Goal: Task Accomplishment & Management: Use online tool/utility

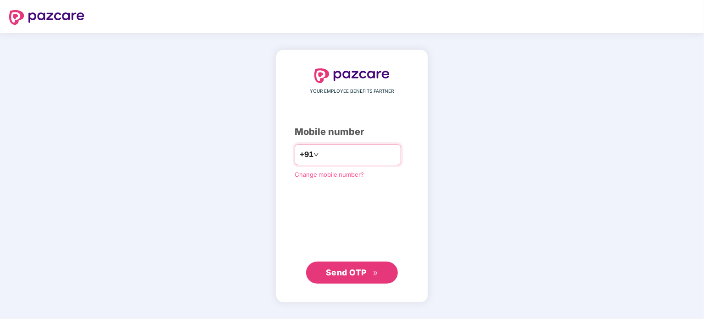
click at [336, 156] on input "number" at bounding box center [358, 154] width 75 height 15
type input "**********"
click at [383, 272] on button "Send OTP" at bounding box center [352, 273] width 92 height 22
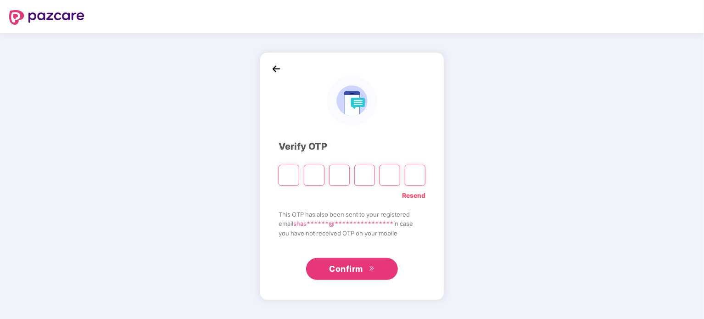
type input "*"
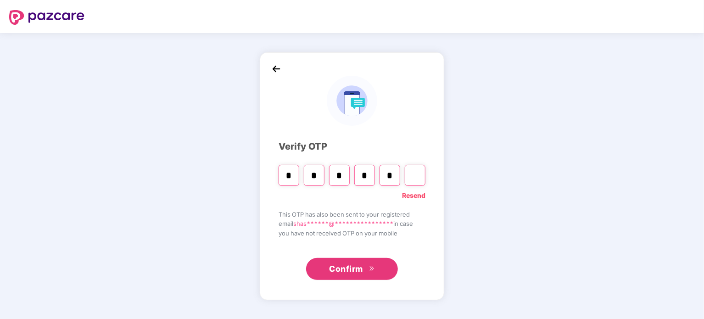
type input "*"
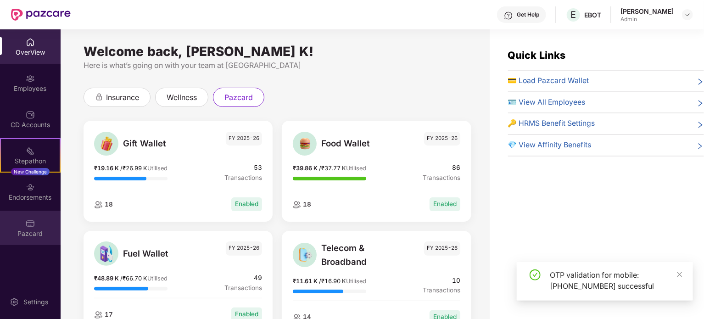
click at [37, 223] on div "Pazcard" at bounding box center [30, 228] width 61 height 34
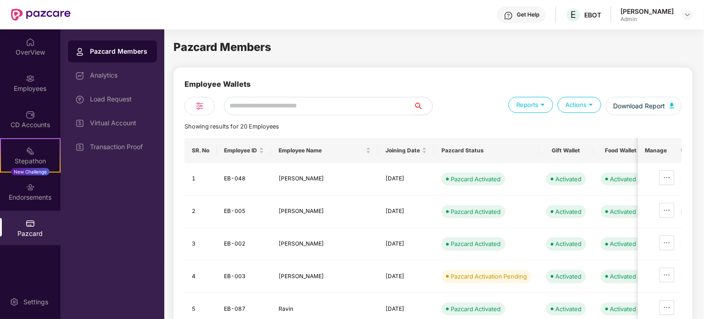
click at [102, 149] on div "Transaction Proof" at bounding box center [120, 146] width 60 height 7
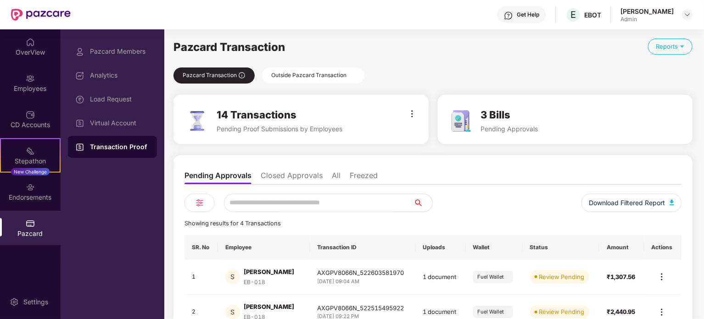
scroll to position [61, 0]
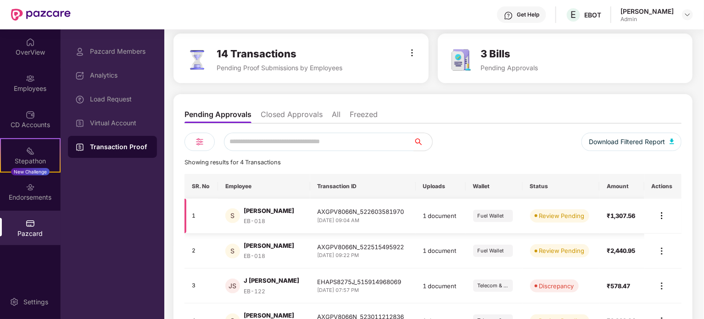
click at [662, 218] on img at bounding box center [661, 215] width 11 height 11
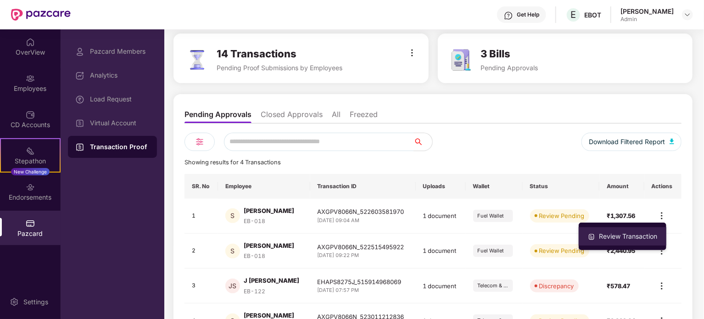
click at [626, 242] on li "Review Transaction" at bounding box center [623, 236] width 88 height 18
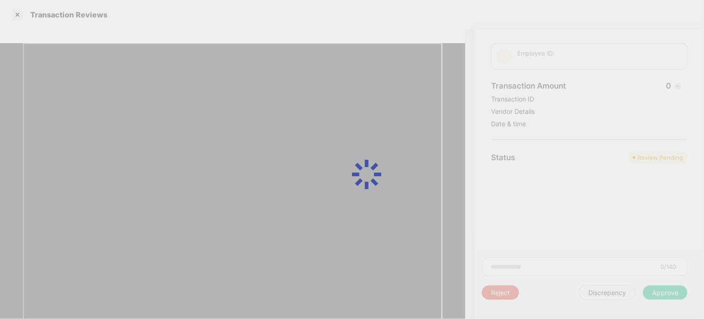
scroll to position [0, 0]
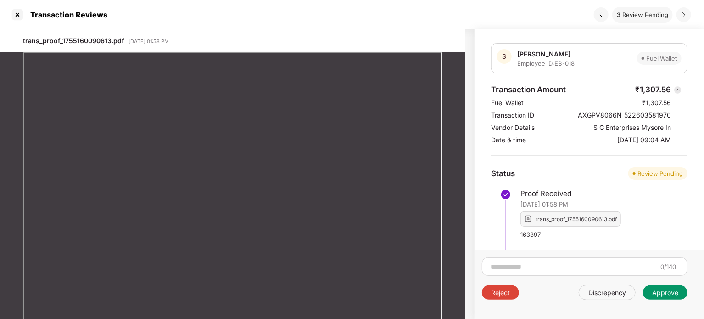
click at [674, 294] on div "Approve" at bounding box center [665, 292] width 26 height 9
click at [666, 289] on div "Approve" at bounding box center [665, 292] width 26 height 9
click at [665, 297] on div "Approve" at bounding box center [665, 292] width 26 height 9
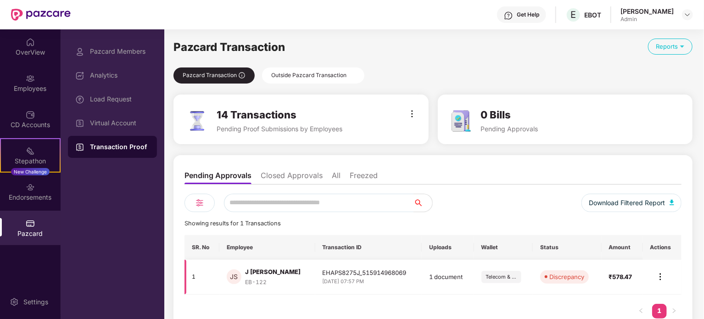
click at [661, 279] on img at bounding box center [660, 276] width 11 height 11
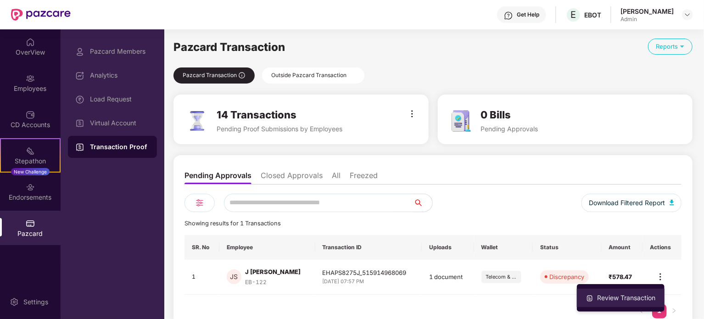
click at [606, 291] on li "Review Transaction" at bounding box center [621, 298] width 88 height 18
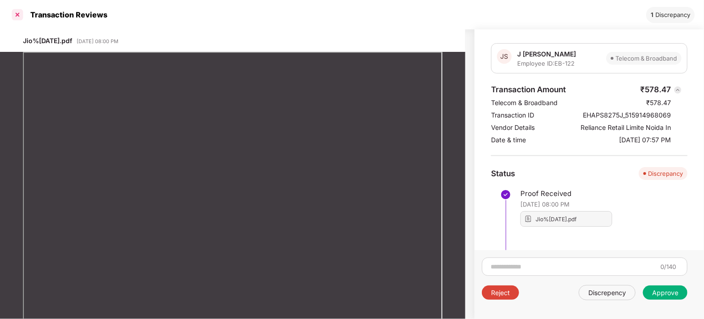
click at [18, 13] on div at bounding box center [17, 14] width 15 height 15
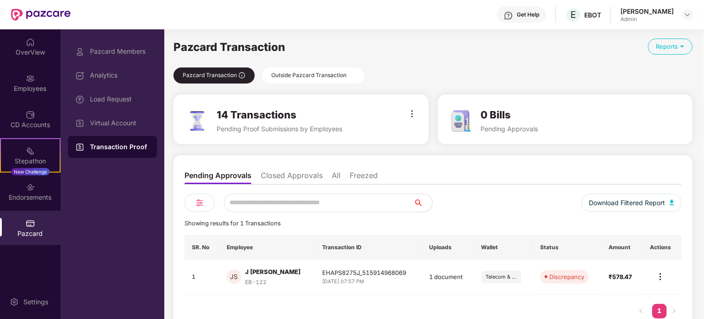
click at [310, 76] on div "Outside Pazcard Transaction" at bounding box center [313, 75] width 102 height 16
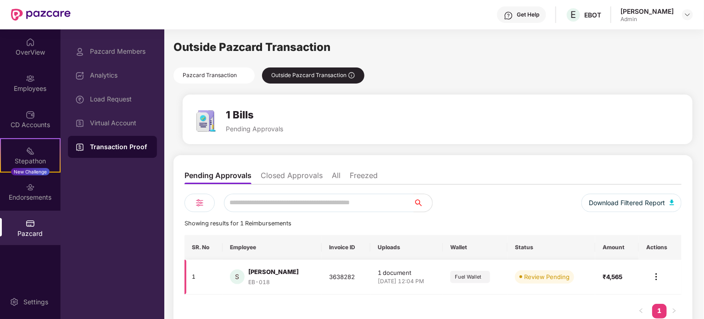
click at [656, 280] on img at bounding box center [656, 276] width 11 height 11
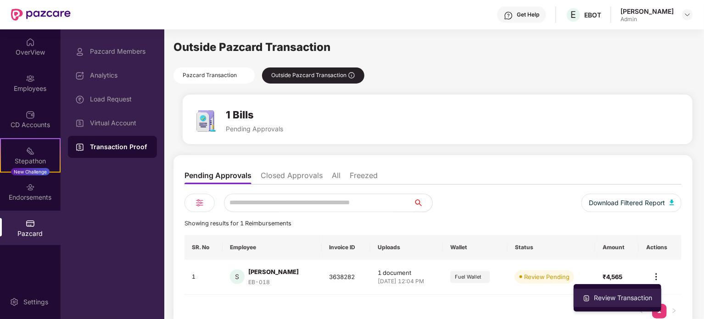
click at [628, 293] on div "Review Transaction" at bounding box center [623, 298] width 62 height 10
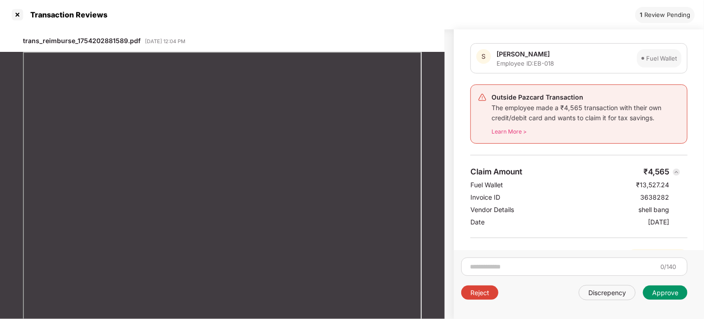
click at [677, 294] on div "Approve" at bounding box center [665, 292] width 26 height 9
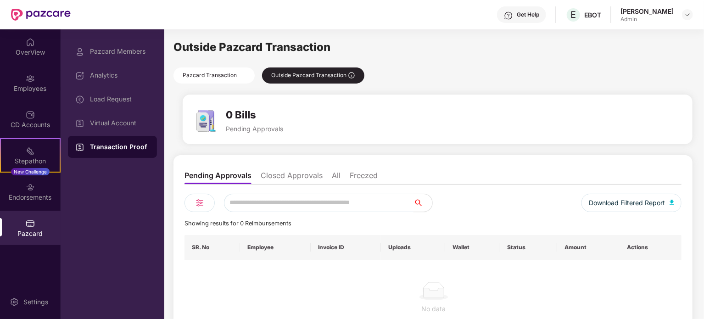
click at [237, 75] on div "Pazcard Transaction" at bounding box center [214, 75] width 81 height 16
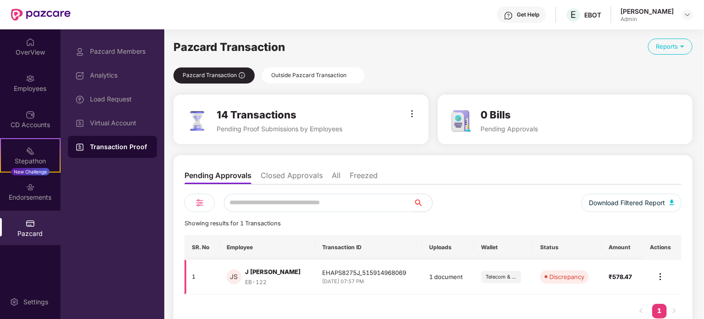
click at [663, 275] on img at bounding box center [660, 276] width 11 height 11
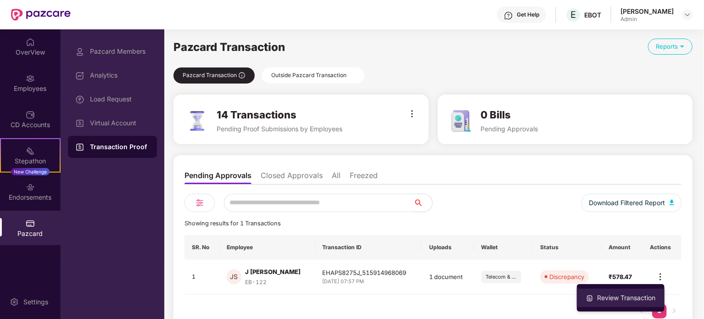
click at [632, 293] on div "Review Transaction" at bounding box center [626, 298] width 62 height 10
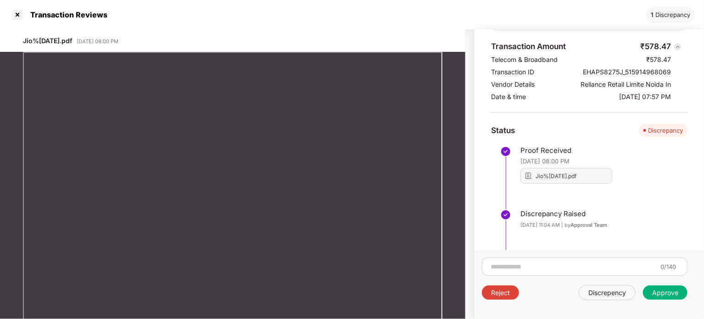
scroll to position [73, 0]
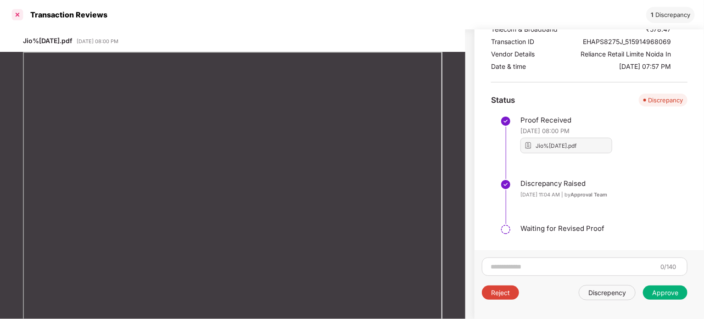
click at [20, 11] on div at bounding box center [17, 14] width 15 height 15
